Goal: Complete application form

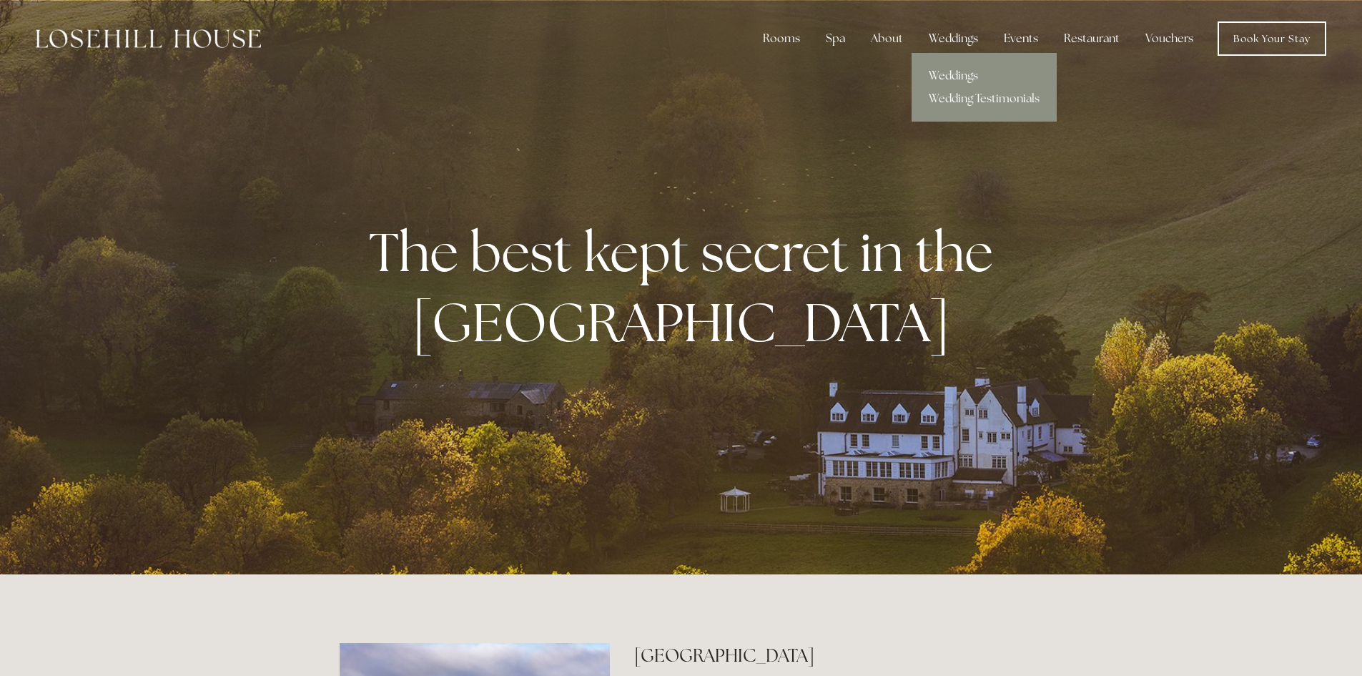
click at [951, 34] on div "Weddings" at bounding box center [954, 38] width 72 height 29
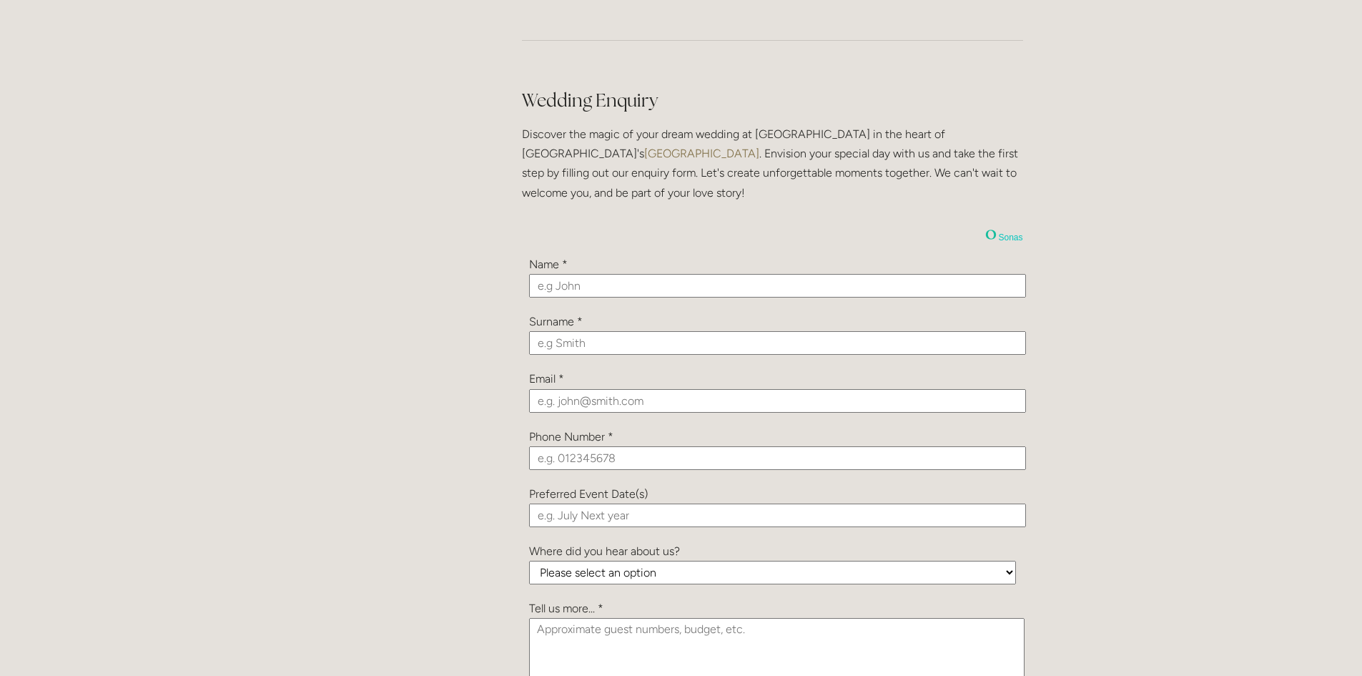
scroll to position [1502, 0]
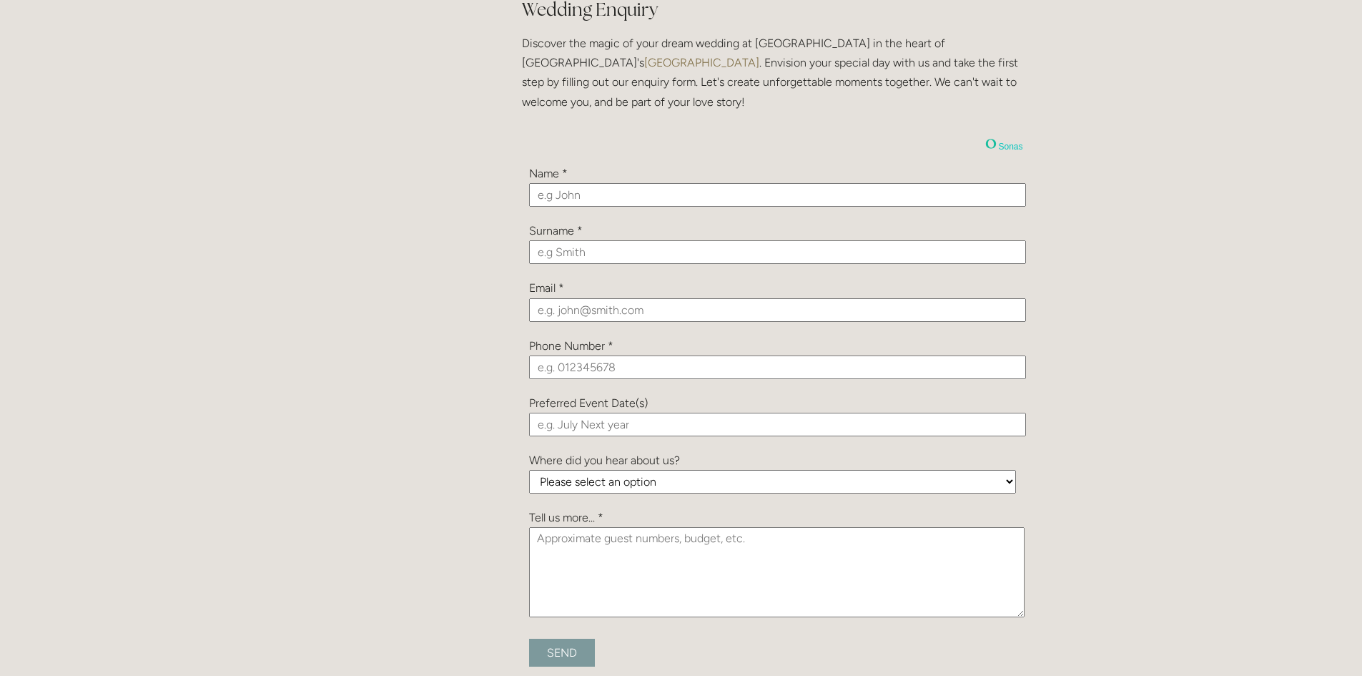
click at [559, 195] on input "text" at bounding box center [777, 195] width 497 height 24
type input "Kristy"
type input "Todd"
click at [584, 312] on input "email" at bounding box center [777, 310] width 497 height 24
paste input "Kristy.todd17@gmail.com"
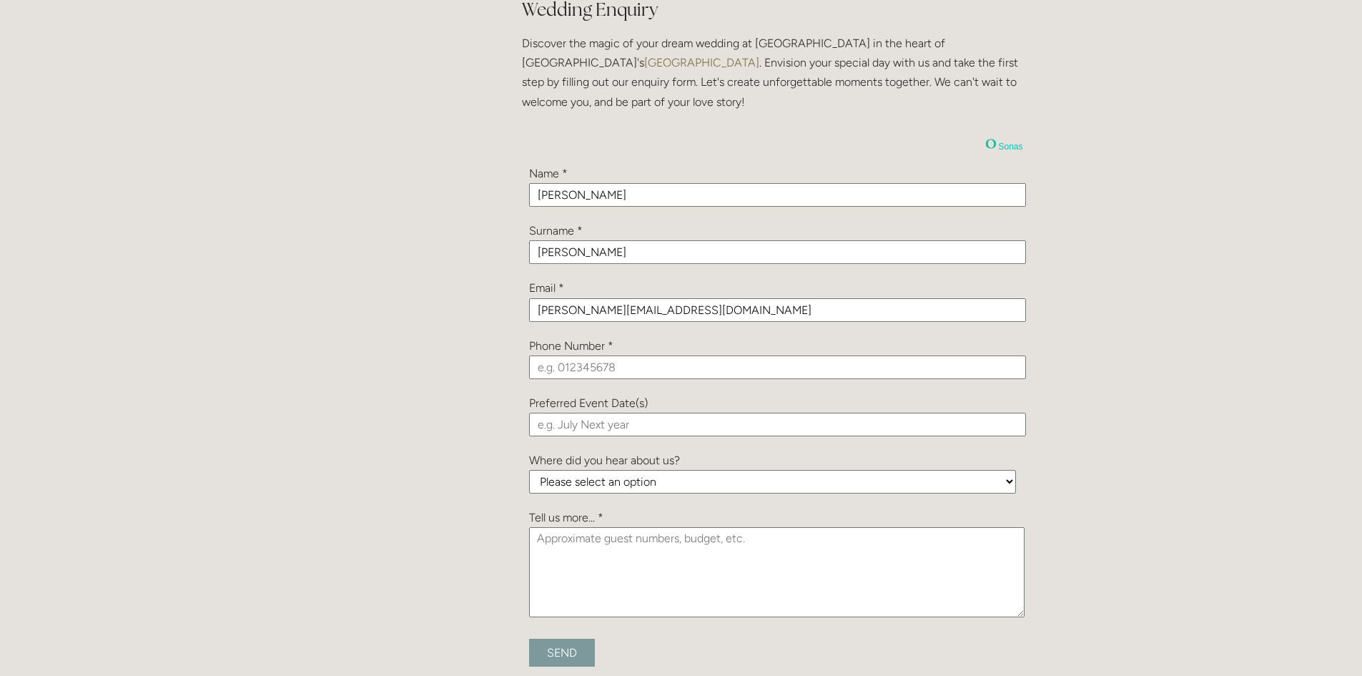
type input "Kristy.todd17@gmail.com"
click at [544, 369] on input "tel" at bounding box center [777, 367] width 497 height 24
type input "0000 0000000"
click at [558, 418] on input "text" at bounding box center [777, 425] width 497 height 24
type input "2026"
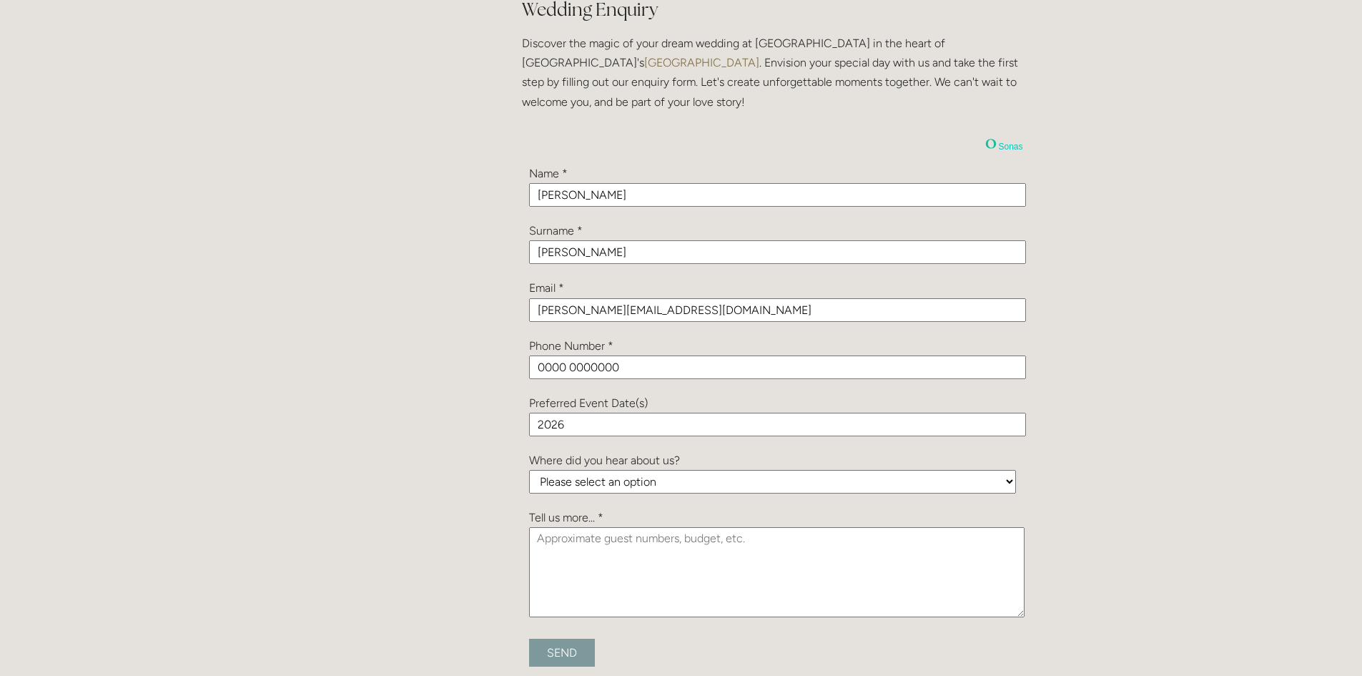
click at [545, 481] on select "Please select an option Been a Guest at the Venue Bridebook Guides for Brides H…" at bounding box center [772, 482] width 487 height 24
click at [594, 488] on select "Please select an option Been a Guest at the Venue Bridebook Guides for Brides H…" at bounding box center [772, 482] width 487 height 24
select select "vPGc9hP3tCT9KrBDb"
click at [529, 470] on select "Please select an option Been a Guest at the Venue Bridebook Guides for Brides H…" at bounding box center [772, 482] width 487 height 24
click at [559, 541] on textarea at bounding box center [777, 572] width 496 height 90
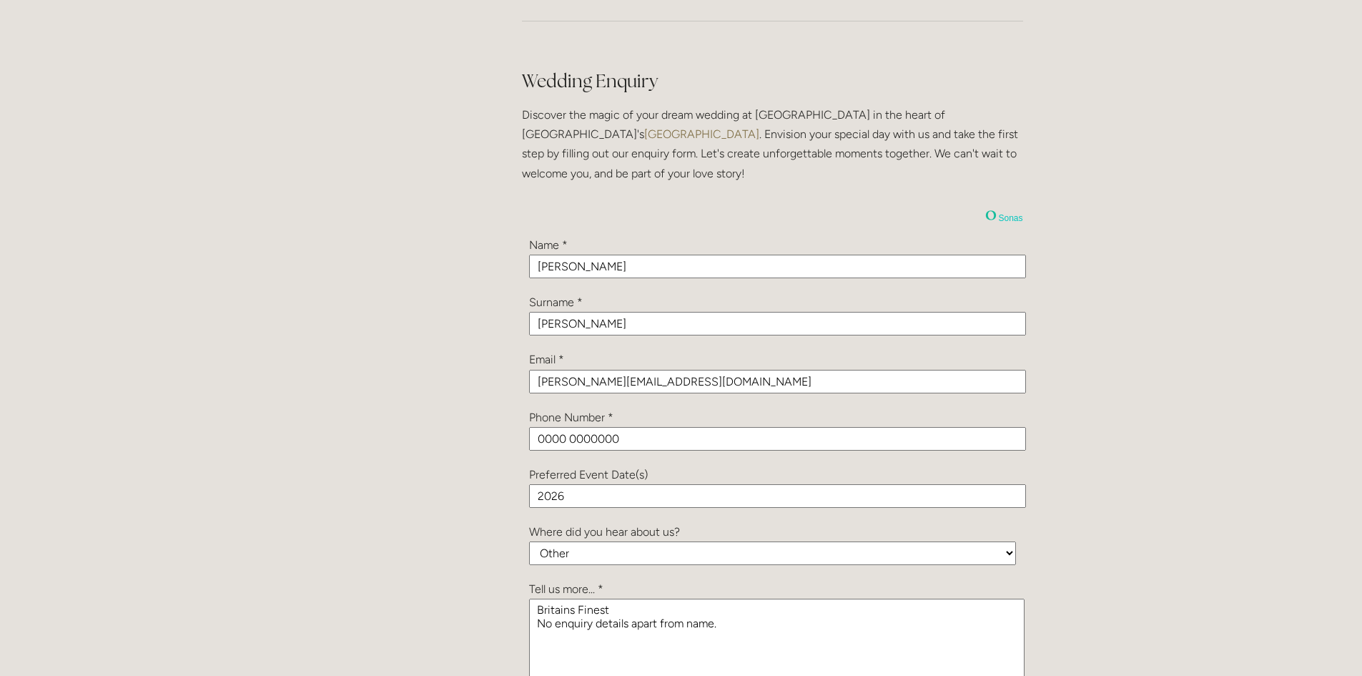
scroll to position [1716, 0]
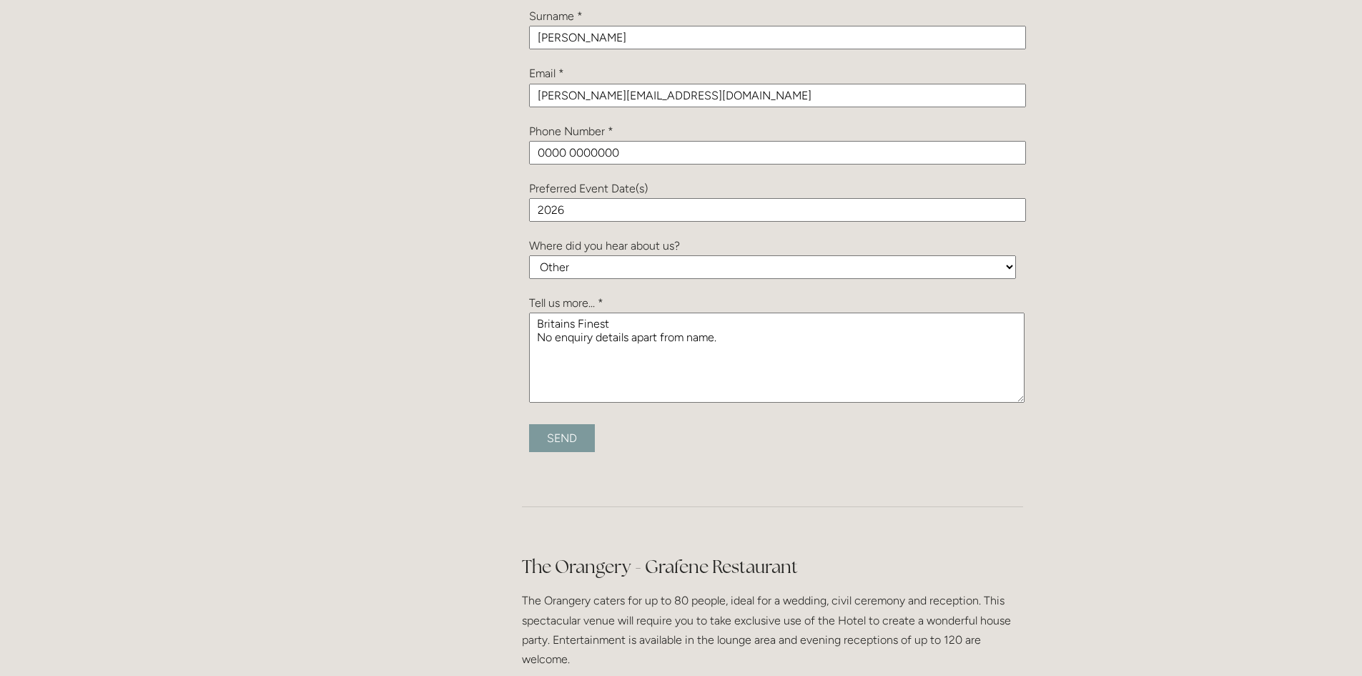
type textarea "Britains Finest No enquiry details apart from name."
click at [551, 438] on input "Send" at bounding box center [562, 438] width 66 height 28
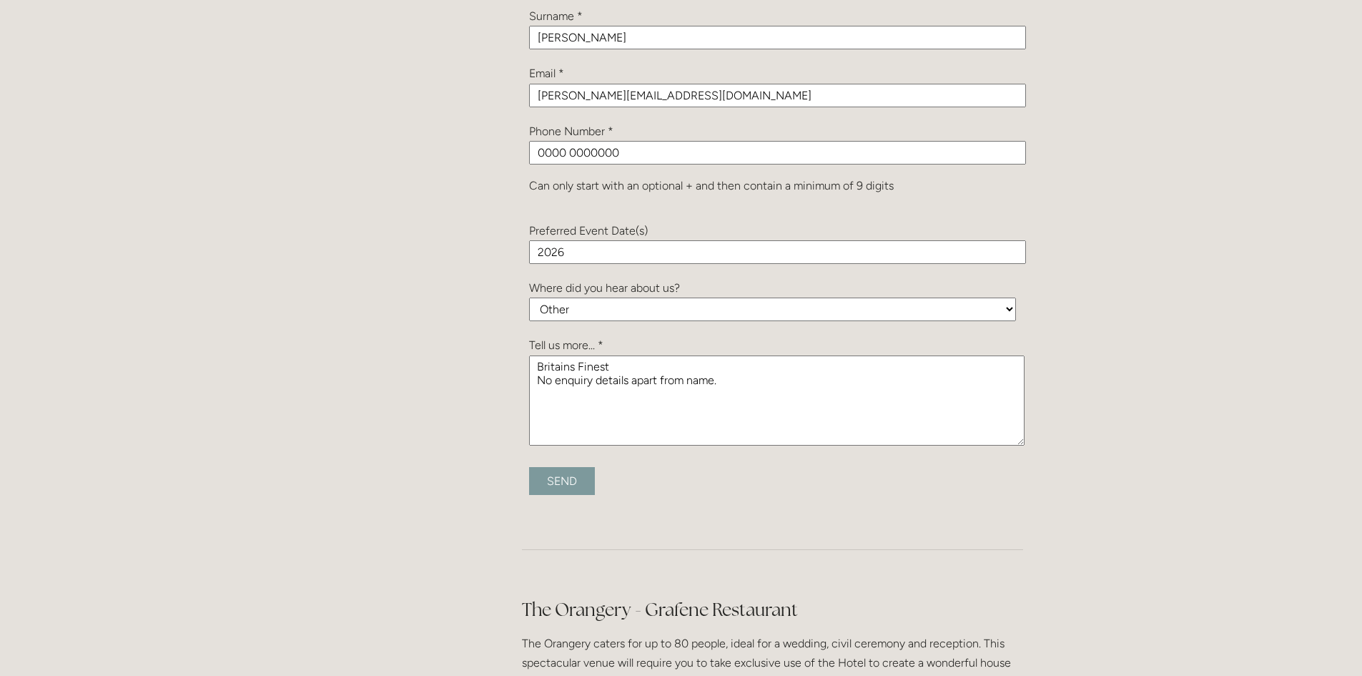
click at [556, 481] on input "Send" at bounding box center [562, 481] width 66 height 28
click at [571, 149] on input "0000 0000000" at bounding box center [777, 153] width 497 height 24
click at [615, 152] on input "00000000000" at bounding box center [777, 153] width 497 height 24
type input "000000000"
click at [556, 474] on input "Send" at bounding box center [562, 481] width 66 height 28
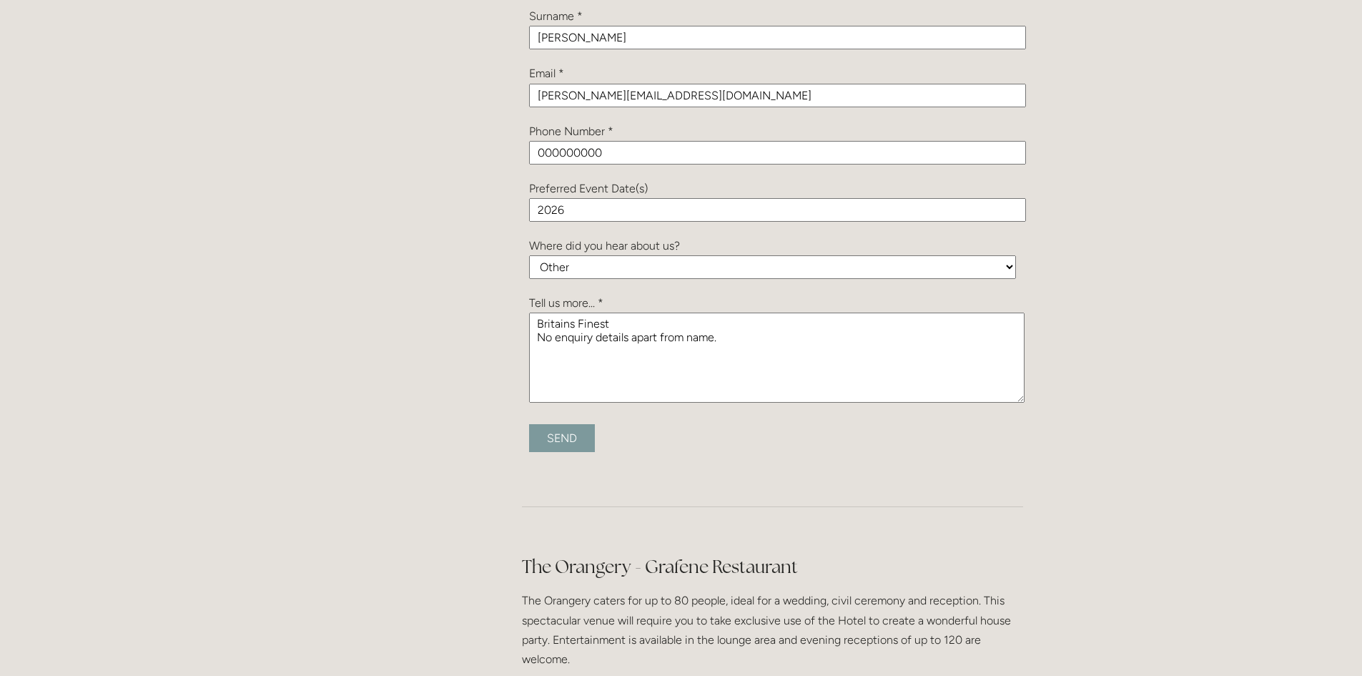
type input "Submitting..."
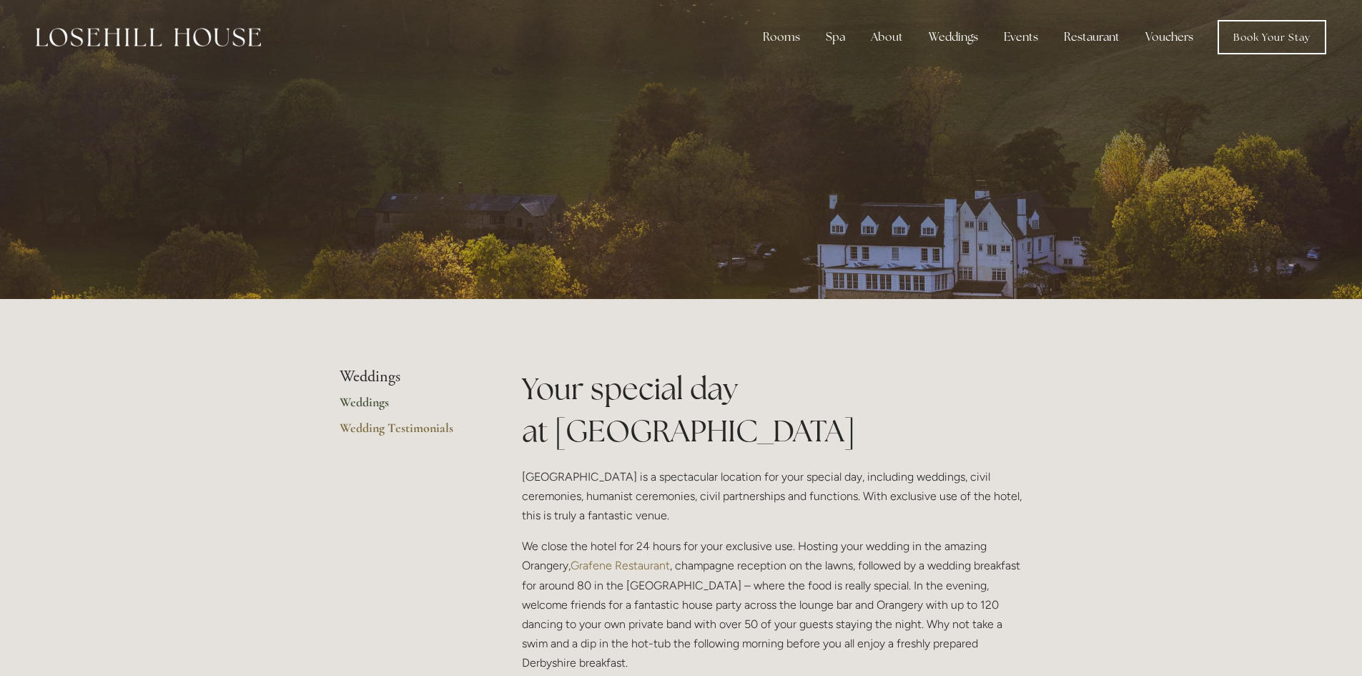
scroll to position [0, 0]
